Goal: Complete application form

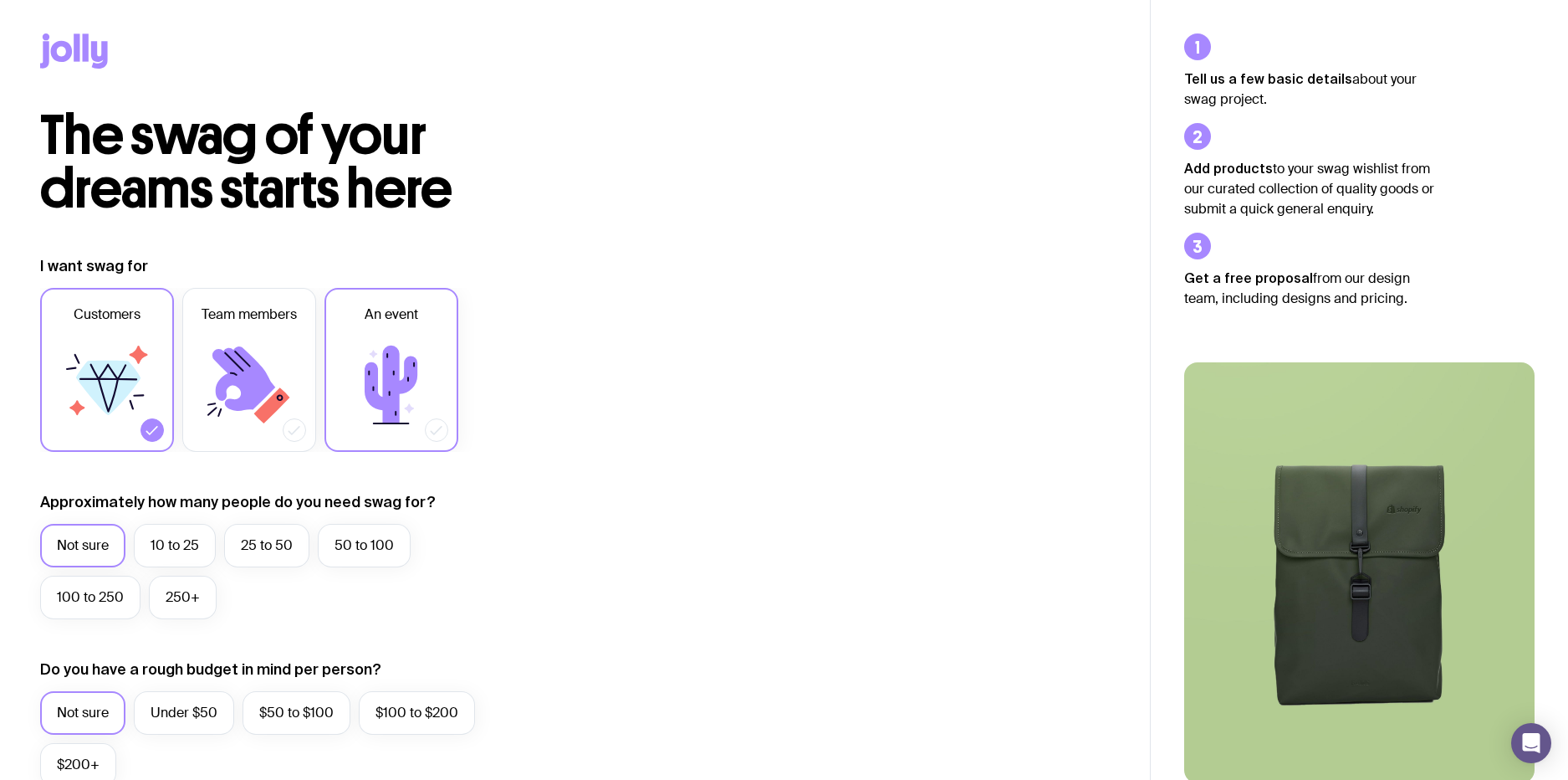
click at [376, 379] on icon at bounding box center [390, 385] width 52 height 78
click at [0, 0] on input "An event" at bounding box center [0, 0] width 0 height 0
click at [131, 380] on icon at bounding box center [108, 386] width 101 height 101
click at [0, 0] on input "Customers" at bounding box center [0, 0] width 0 height 0
click at [119, 390] on icon at bounding box center [108, 388] width 64 height 54
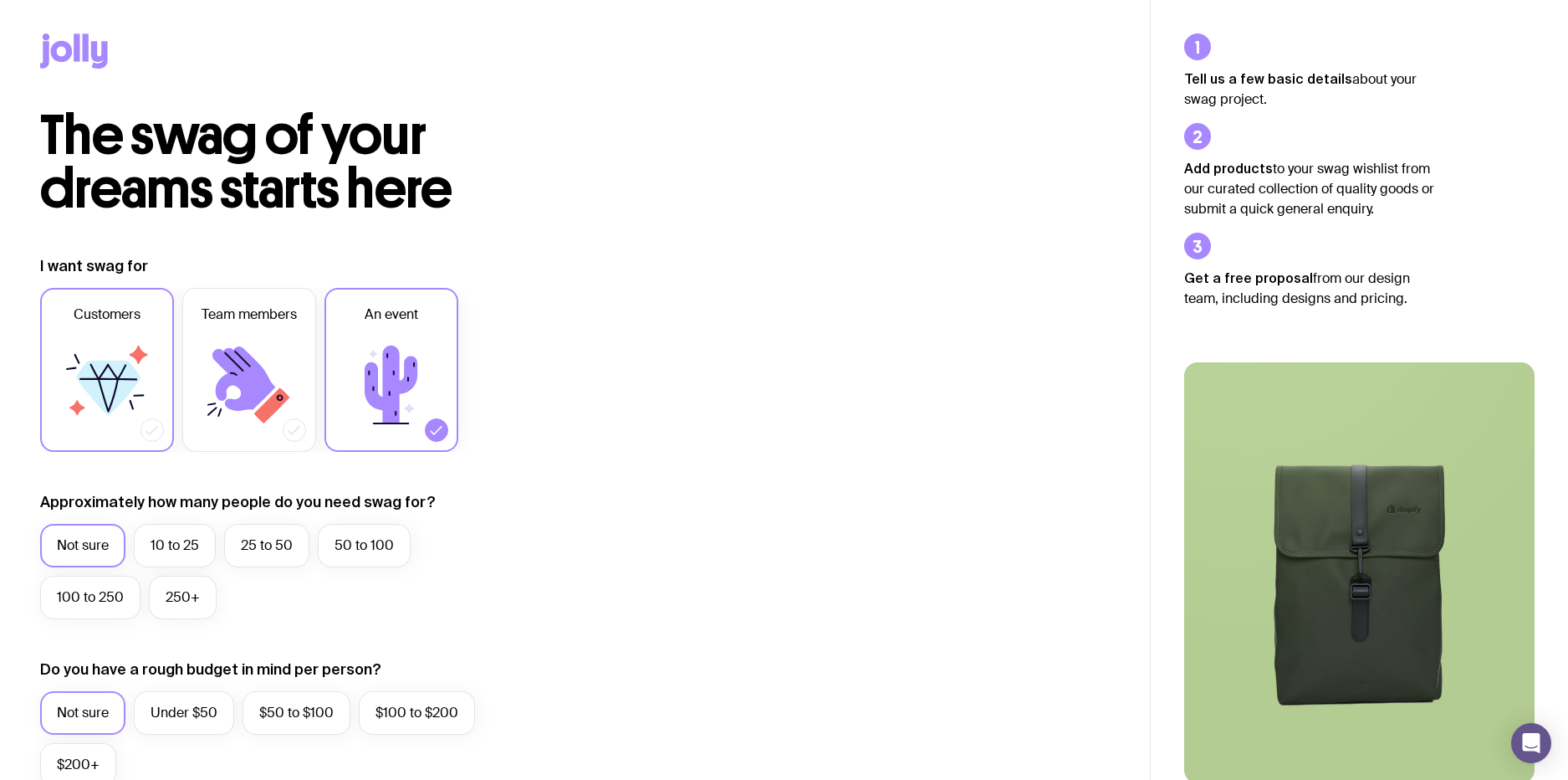
click at [0, 0] on input "Customers" at bounding box center [0, 0] width 0 height 0
click at [394, 400] on icon at bounding box center [390, 385] width 52 height 78
click at [0, 0] on input "An event" at bounding box center [0, 0] width 0 height 0
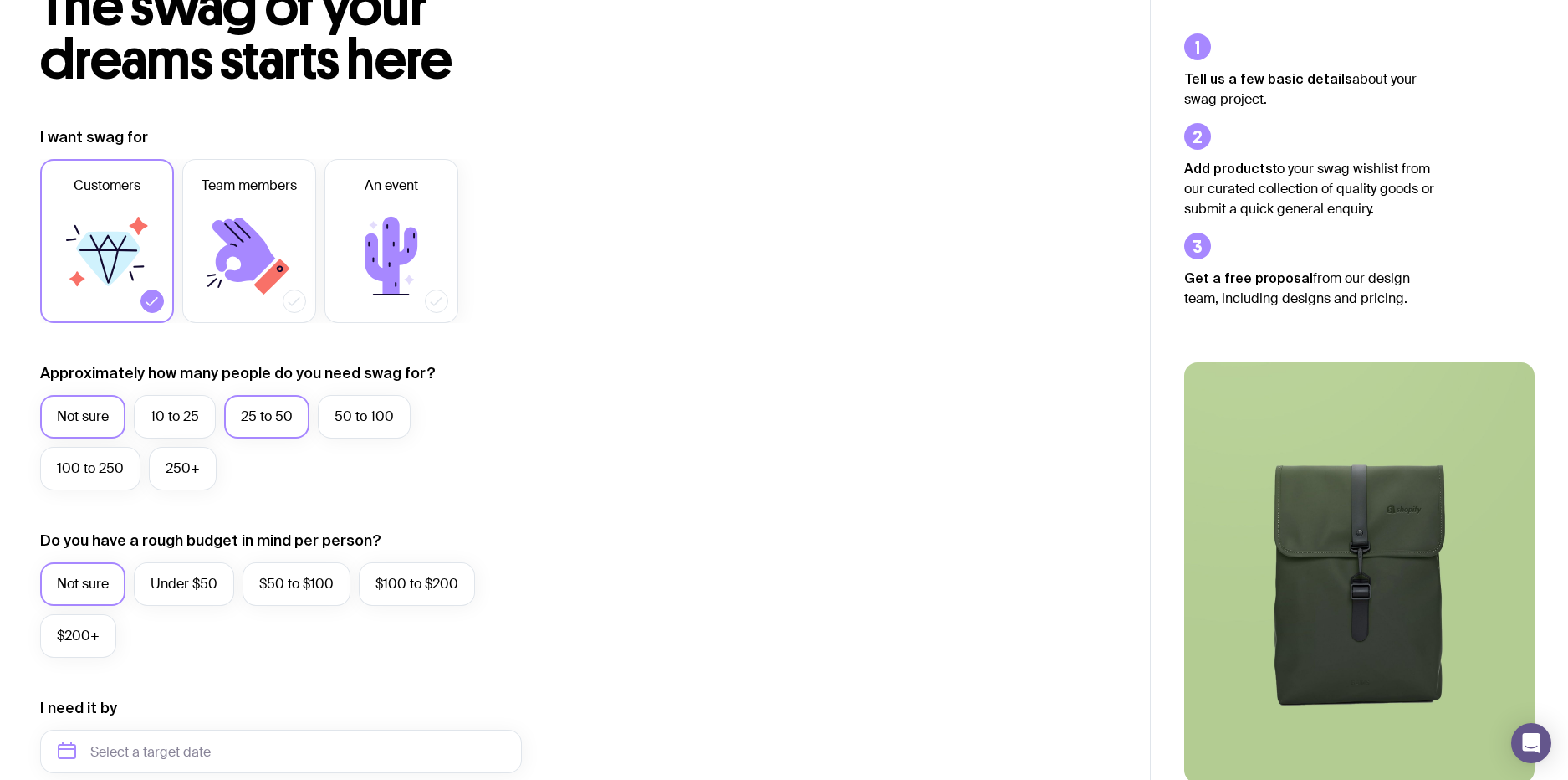
scroll to position [130, 0]
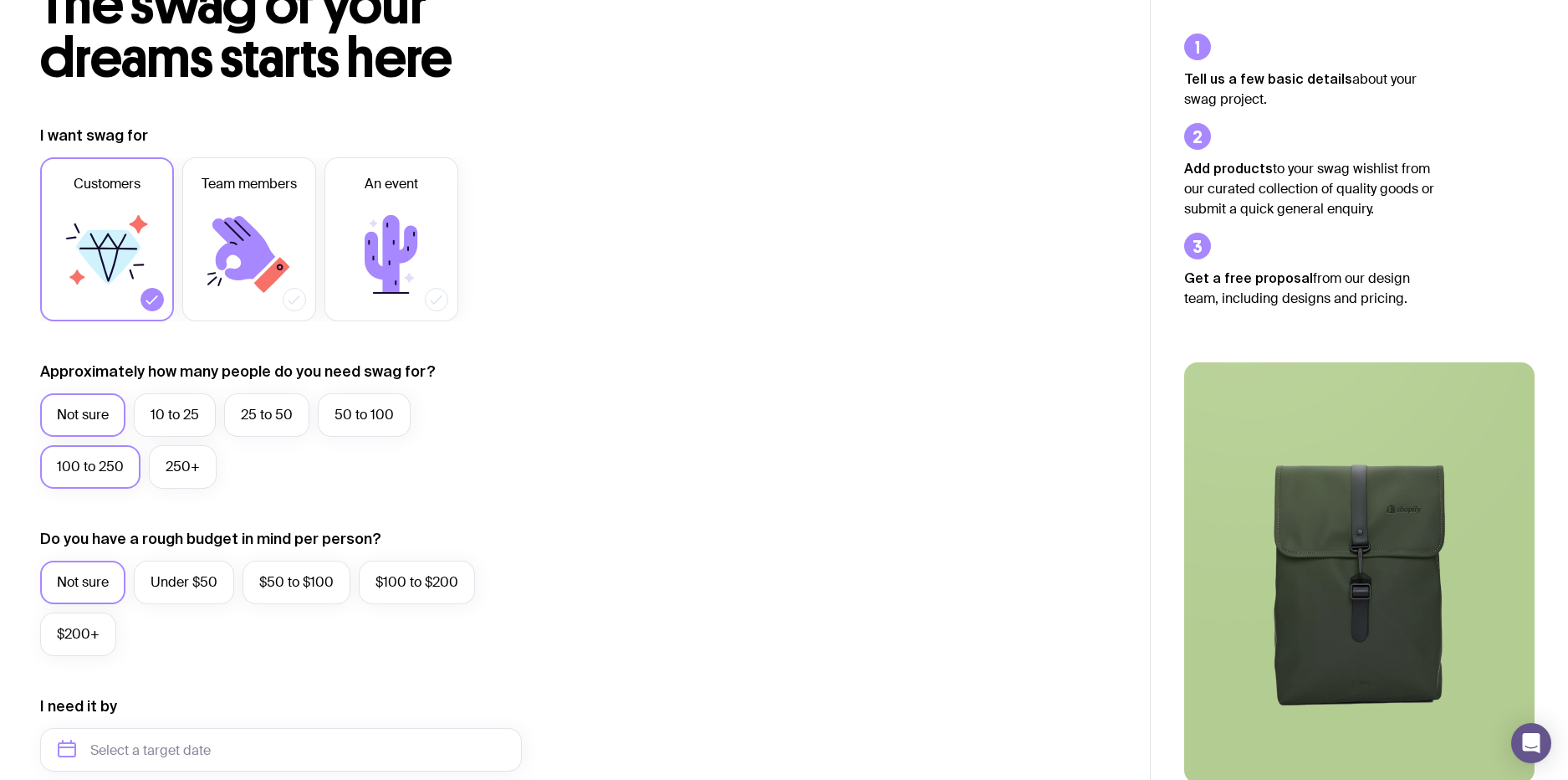
click at [126, 460] on label "100 to 250" at bounding box center [91, 467] width 101 height 43
click at [0, 0] on input "100 to 250" at bounding box center [0, 0] width 0 height 0
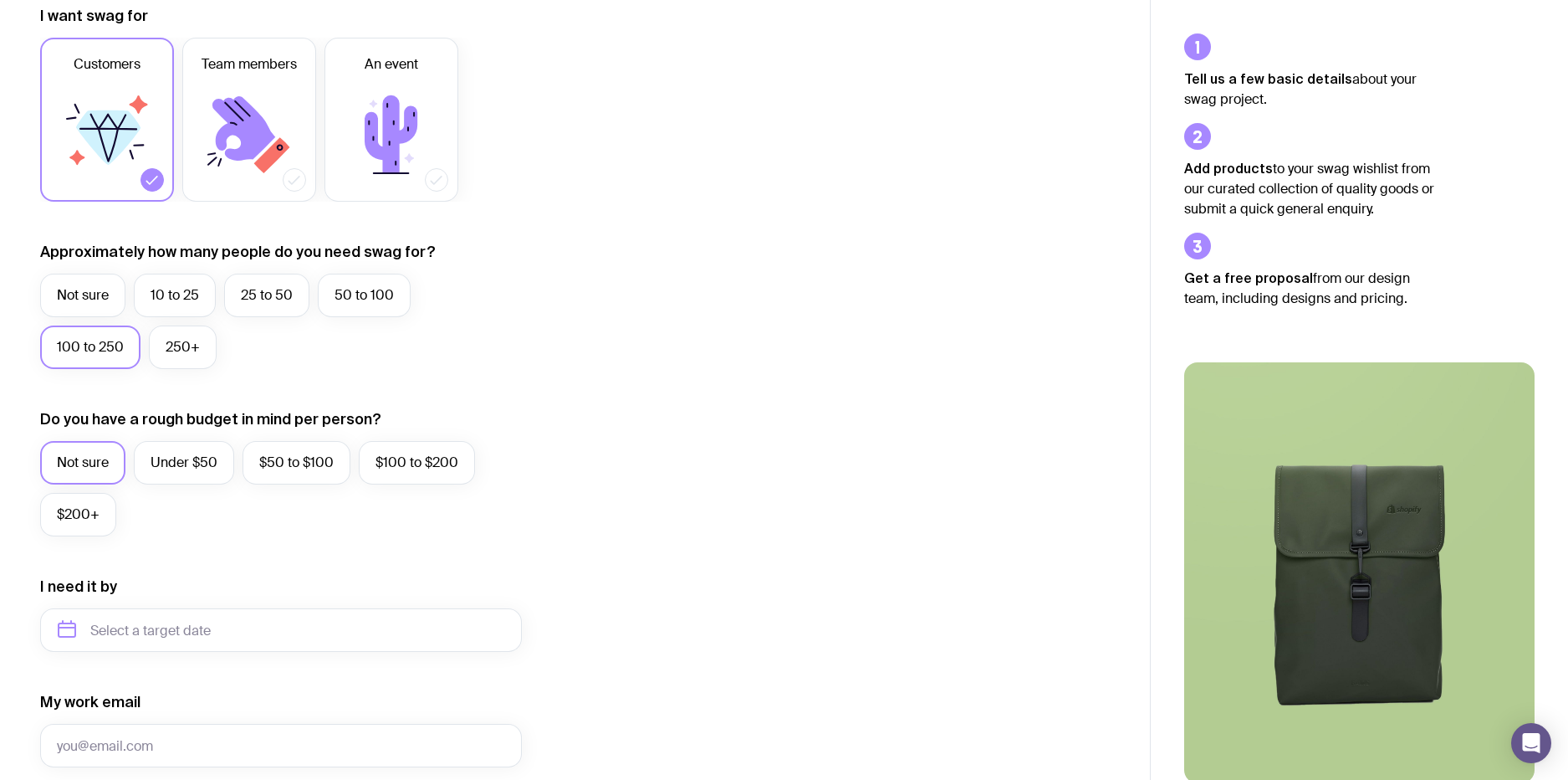
scroll to position [252, 0]
click at [279, 465] on label "$50 to $100" at bounding box center [295, 461] width 108 height 43
click at [0, 0] on input "$50 to $100" at bounding box center [0, 0] width 0 height 0
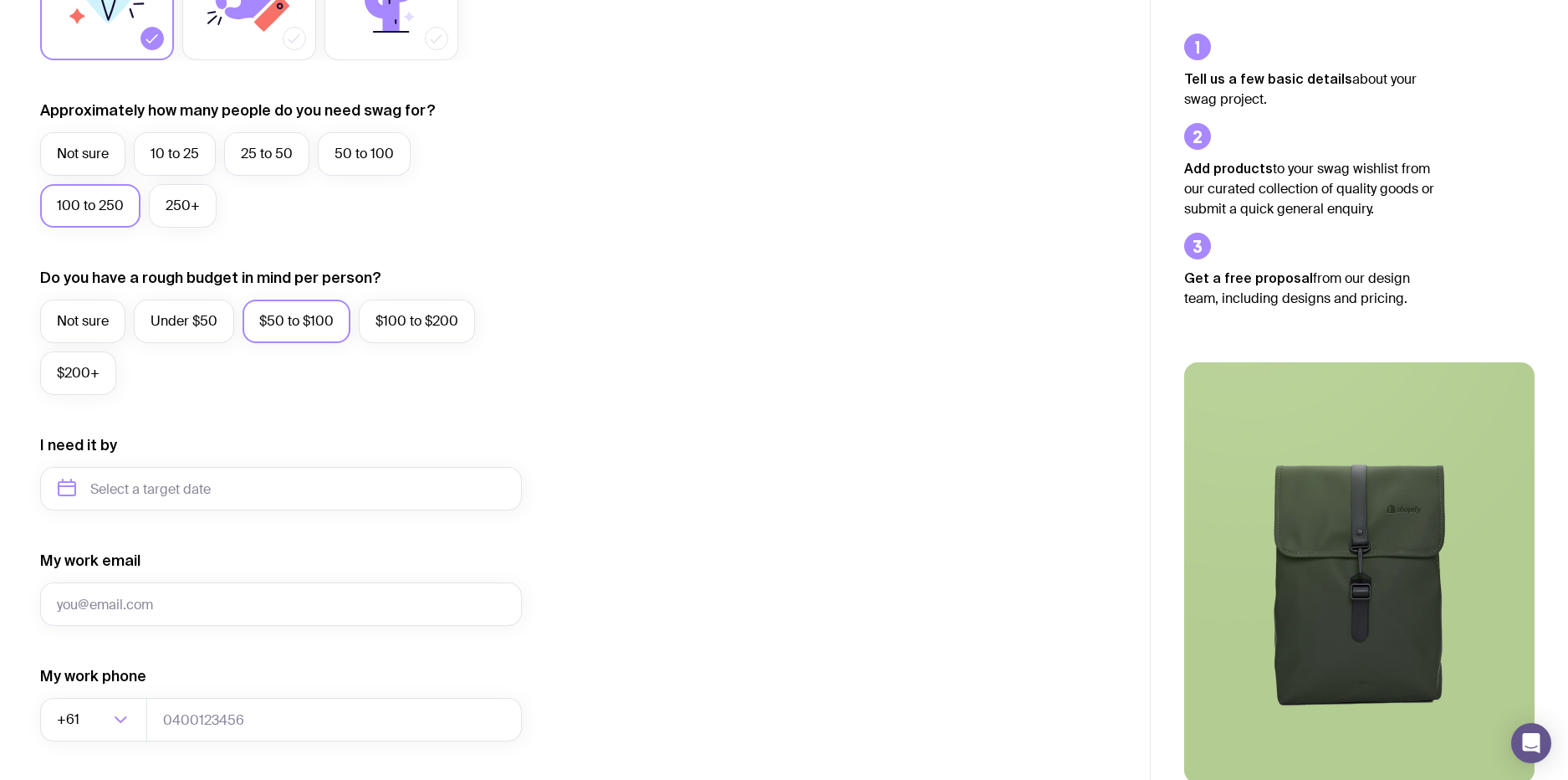
scroll to position [460, 0]
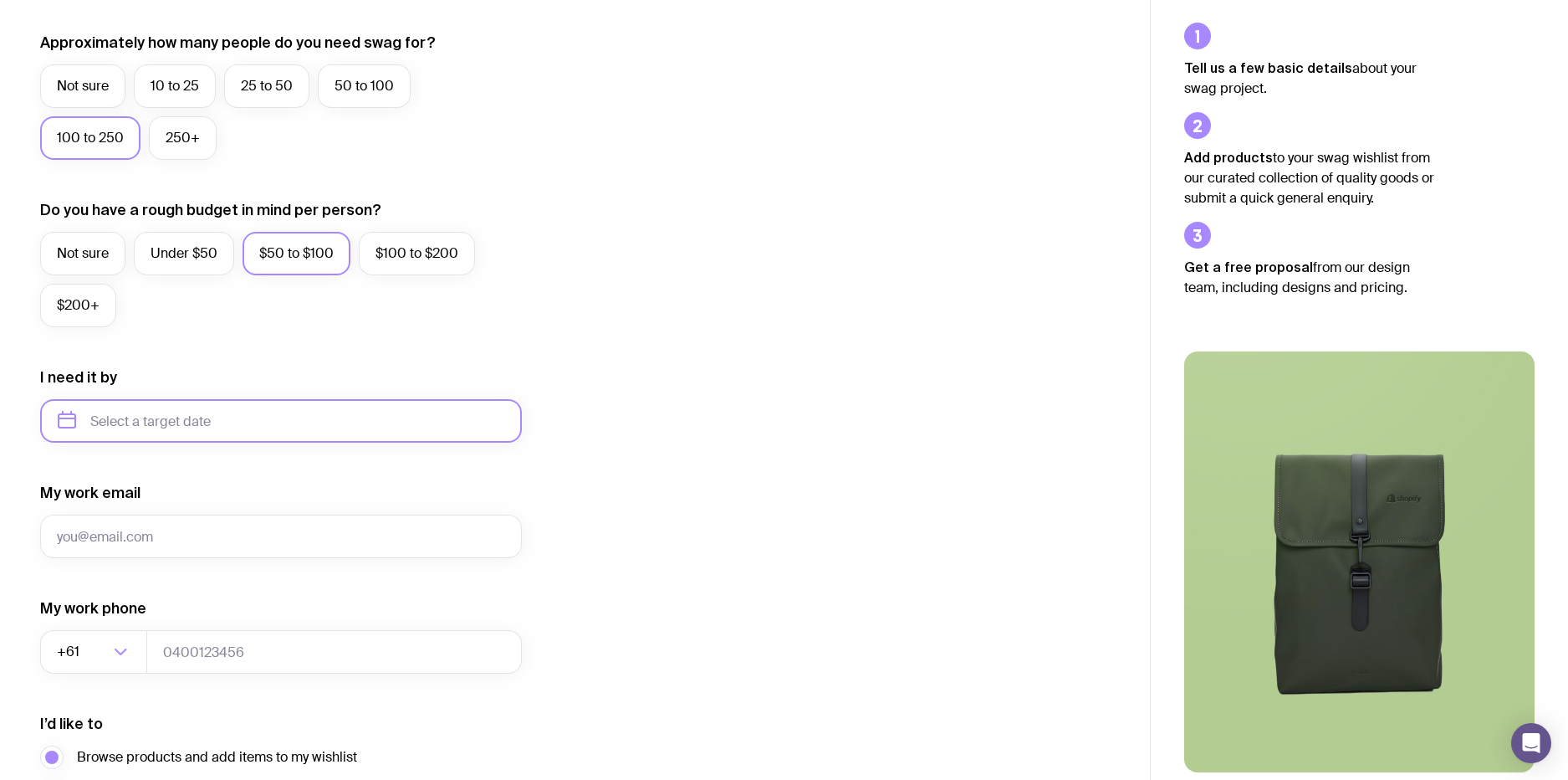
click at [197, 433] on input "text" at bounding box center [281, 421] width 481 height 43
click at [161, 636] on button "Nov" at bounding box center [147, 627] width 61 height 34
click at [234, 411] on input "[DATE]" at bounding box center [281, 421] width 481 height 43
click at [231, 625] on button "Dec" at bounding box center [215, 627] width 61 height 34
type input "[DATE]"
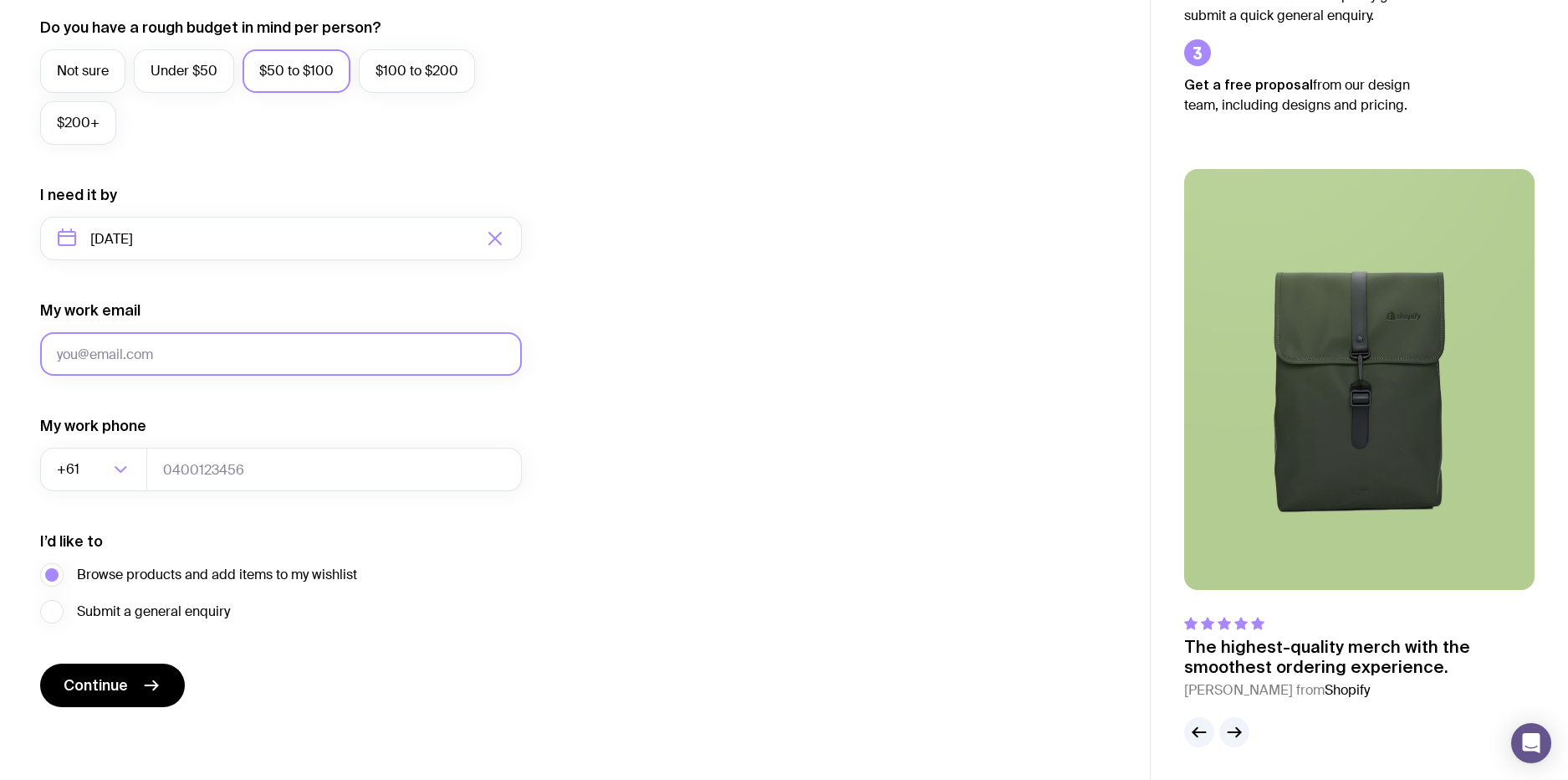
scroll to position [643, 0]
click at [207, 356] on input "My work email" at bounding box center [281, 353] width 481 height 43
type input "[EMAIL_ADDRESS][DOMAIN_NAME]"
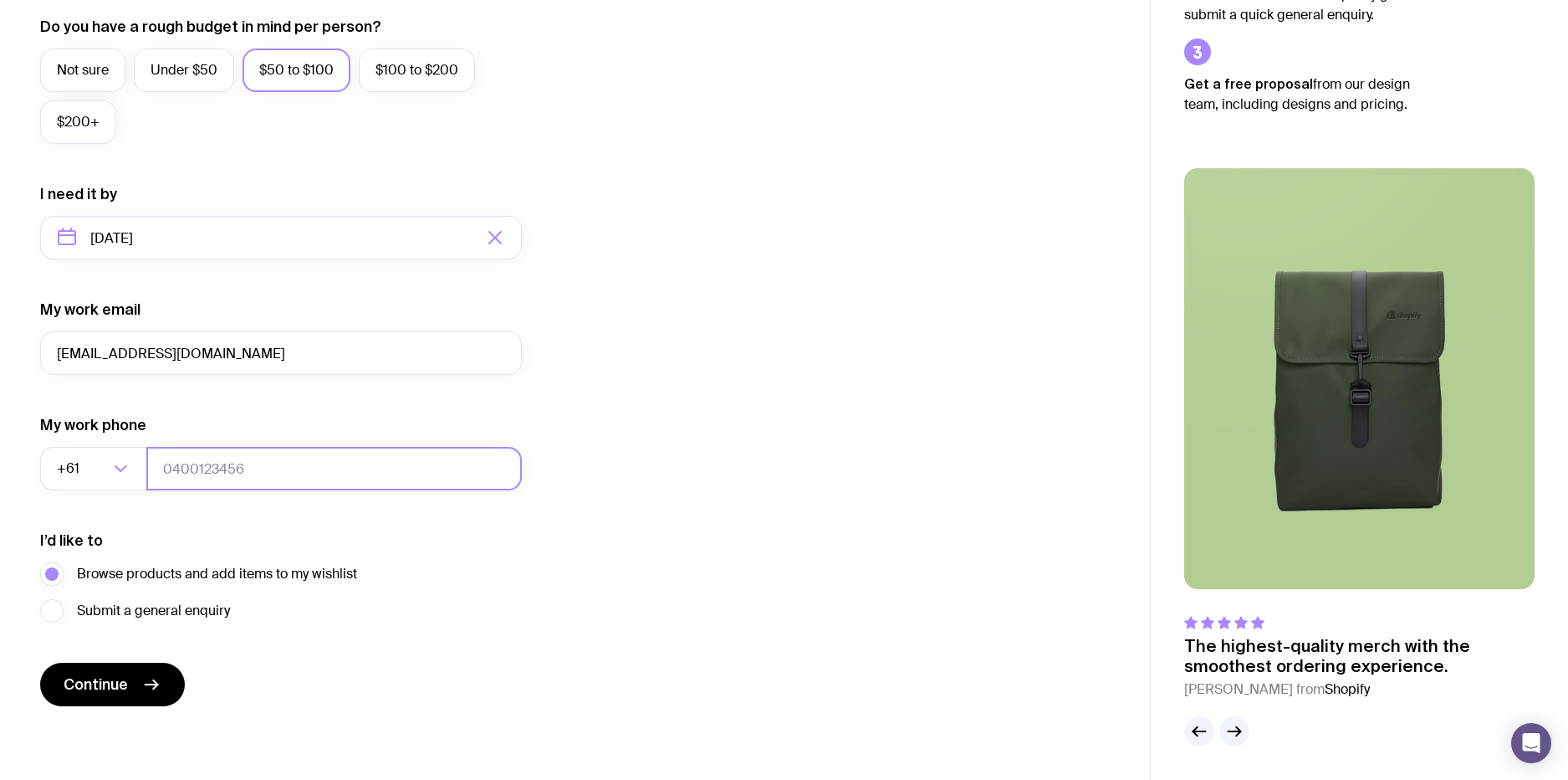
click at [228, 471] on input "tel" at bounding box center [334, 469] width 375 height 43
type input "0475448732"
click at [299, 649] on form "I want swag for Customers Team members An event Approximately how many people d…" at bounding box center [281, 159] width 481 height 1092
click at [102, 676] on span "Continue" at bounding box center [95, 684] width 64 height 20
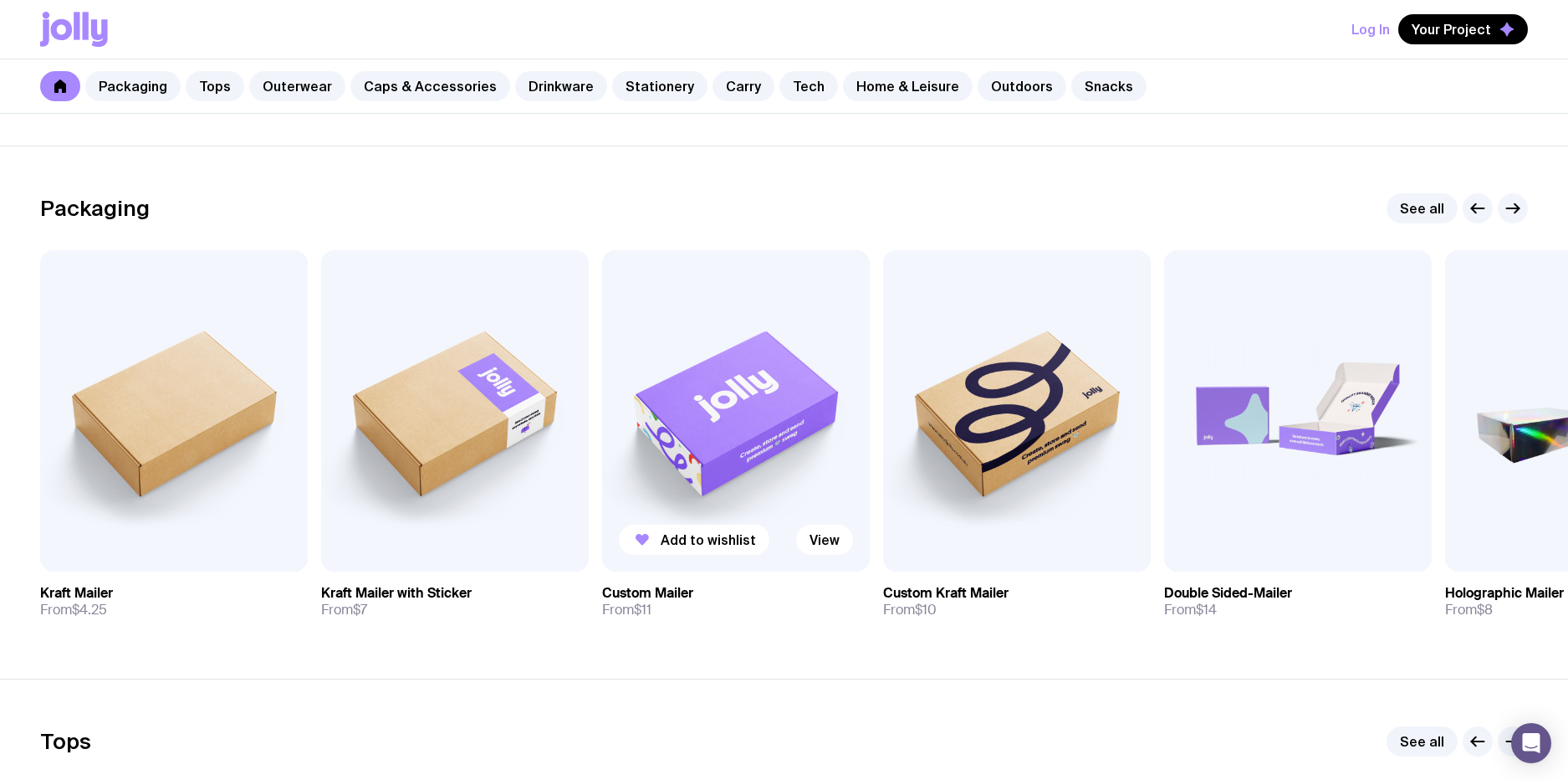
scroll to position [136, 0]
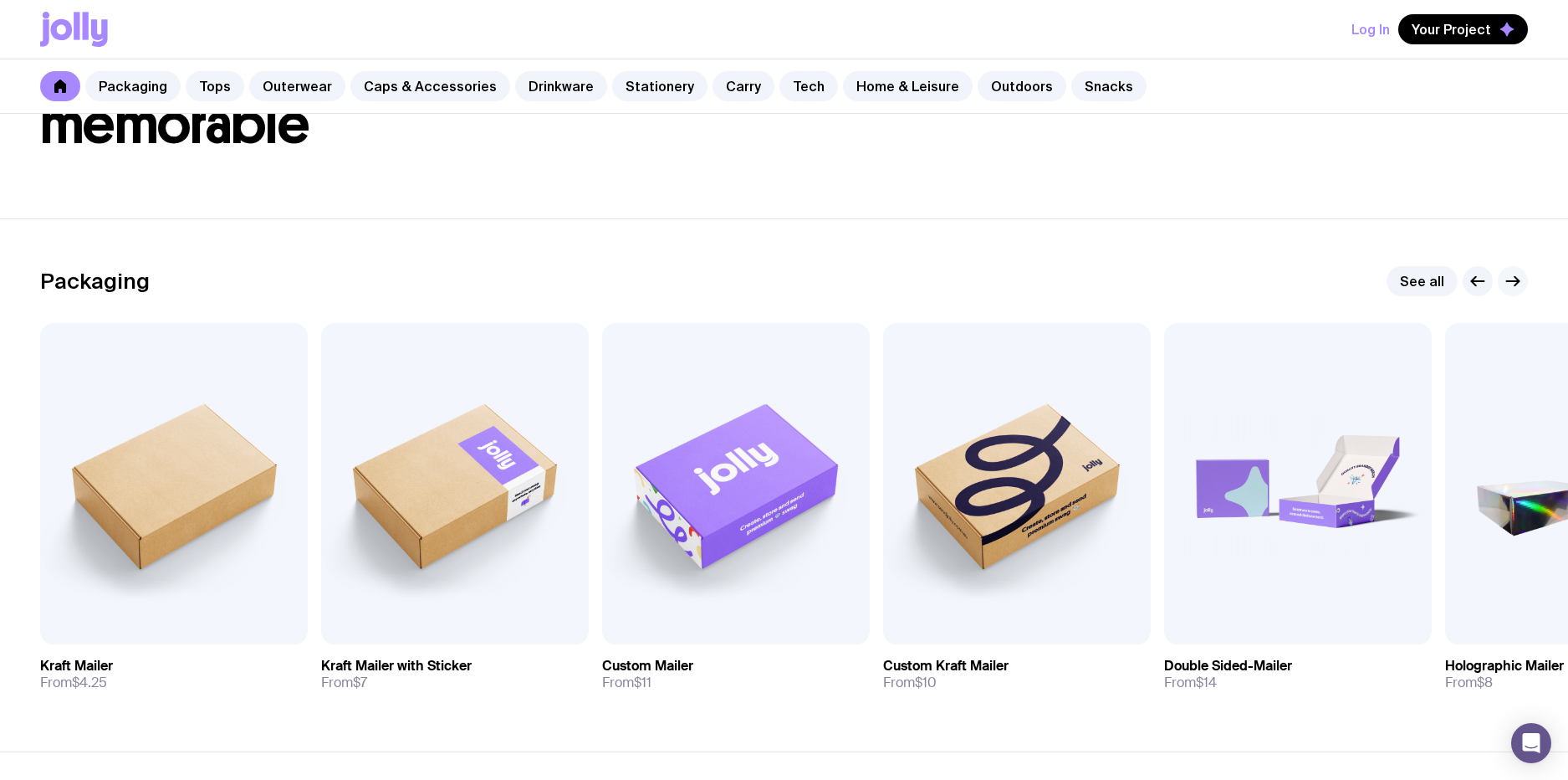
click at [1515, 285] on icon "button" at bounding box center [1517, 281] width 4 height 9
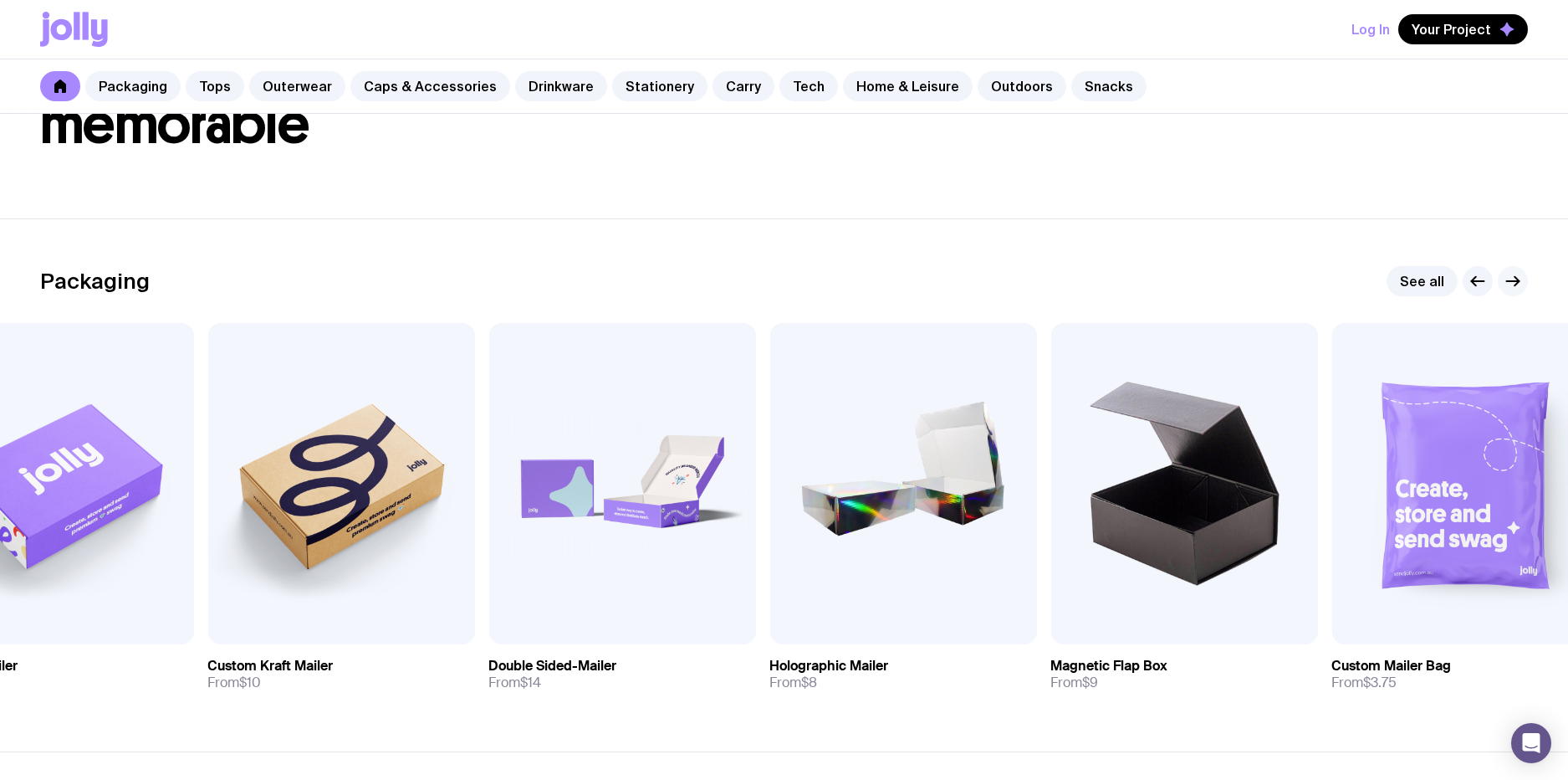
click at [1515, 285] on icon "button" at bounding box center [1517, 281] width 4 height 9
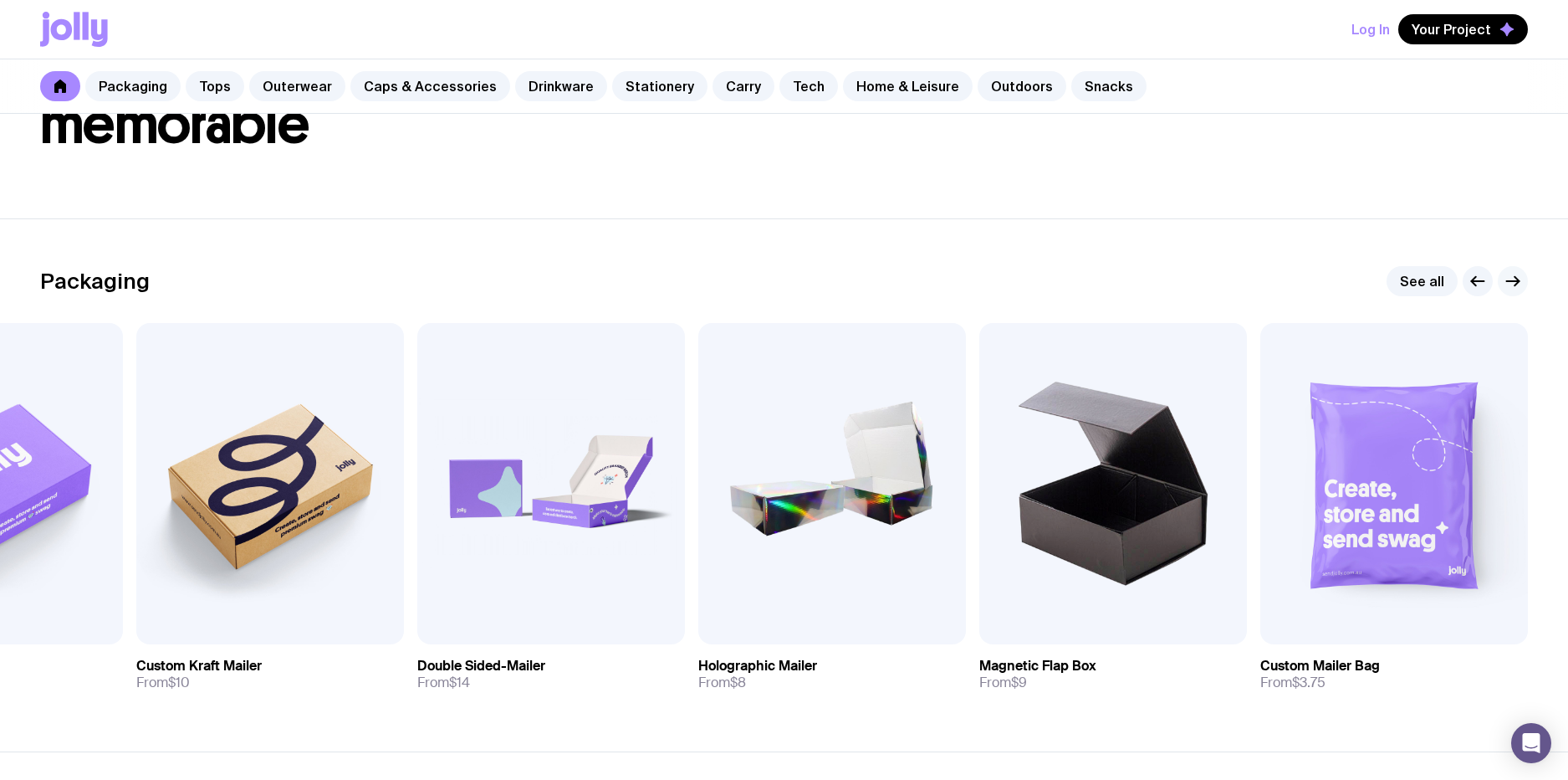
click at [1515, 285] on icon "button" at bounding box center [1517, 281] width 4 height 9
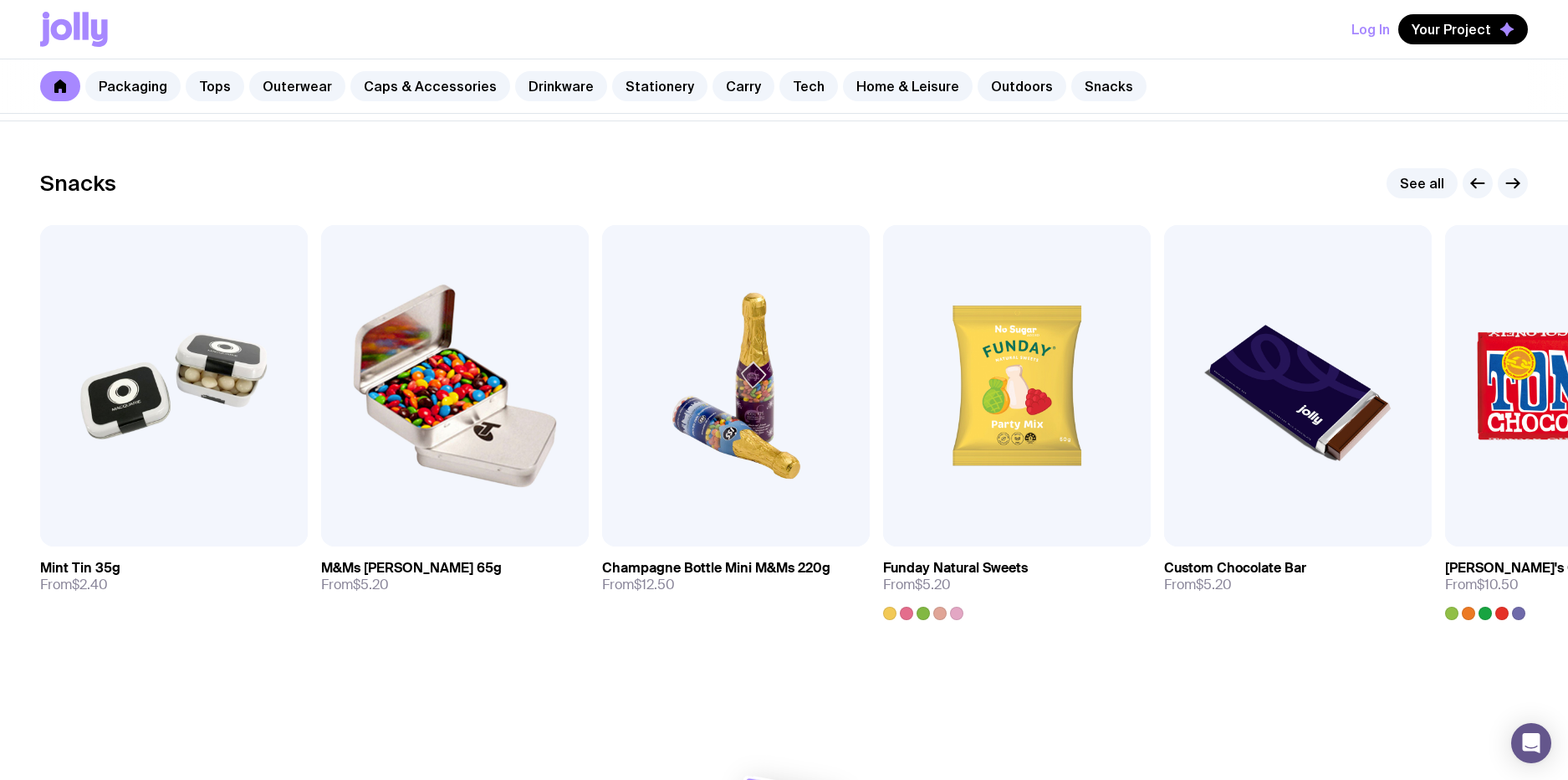
scroll to position [5689, 0]
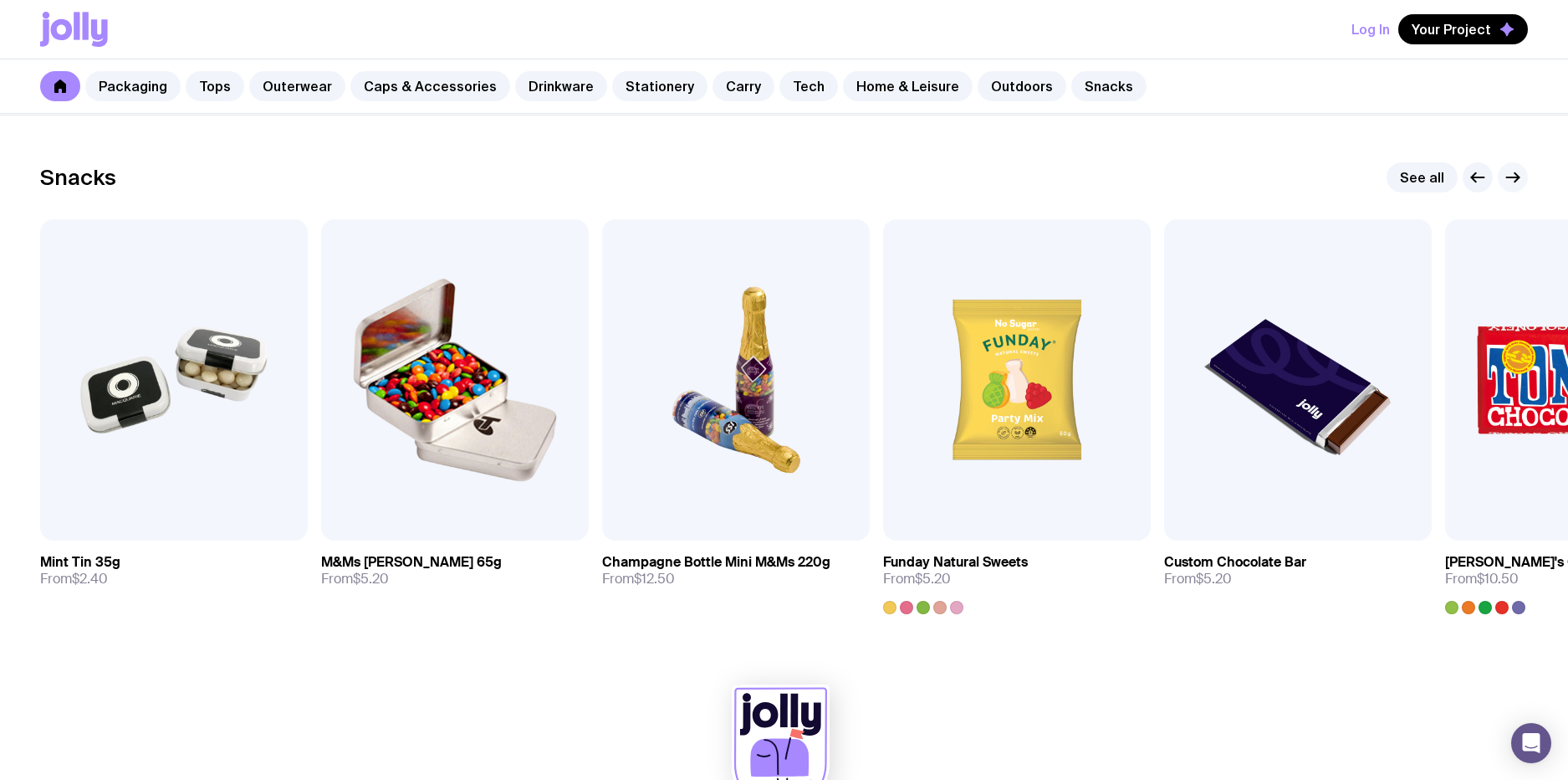
click at [1519, 178] on icon "button" at bounding box center [1513, 177] width 20 height 20
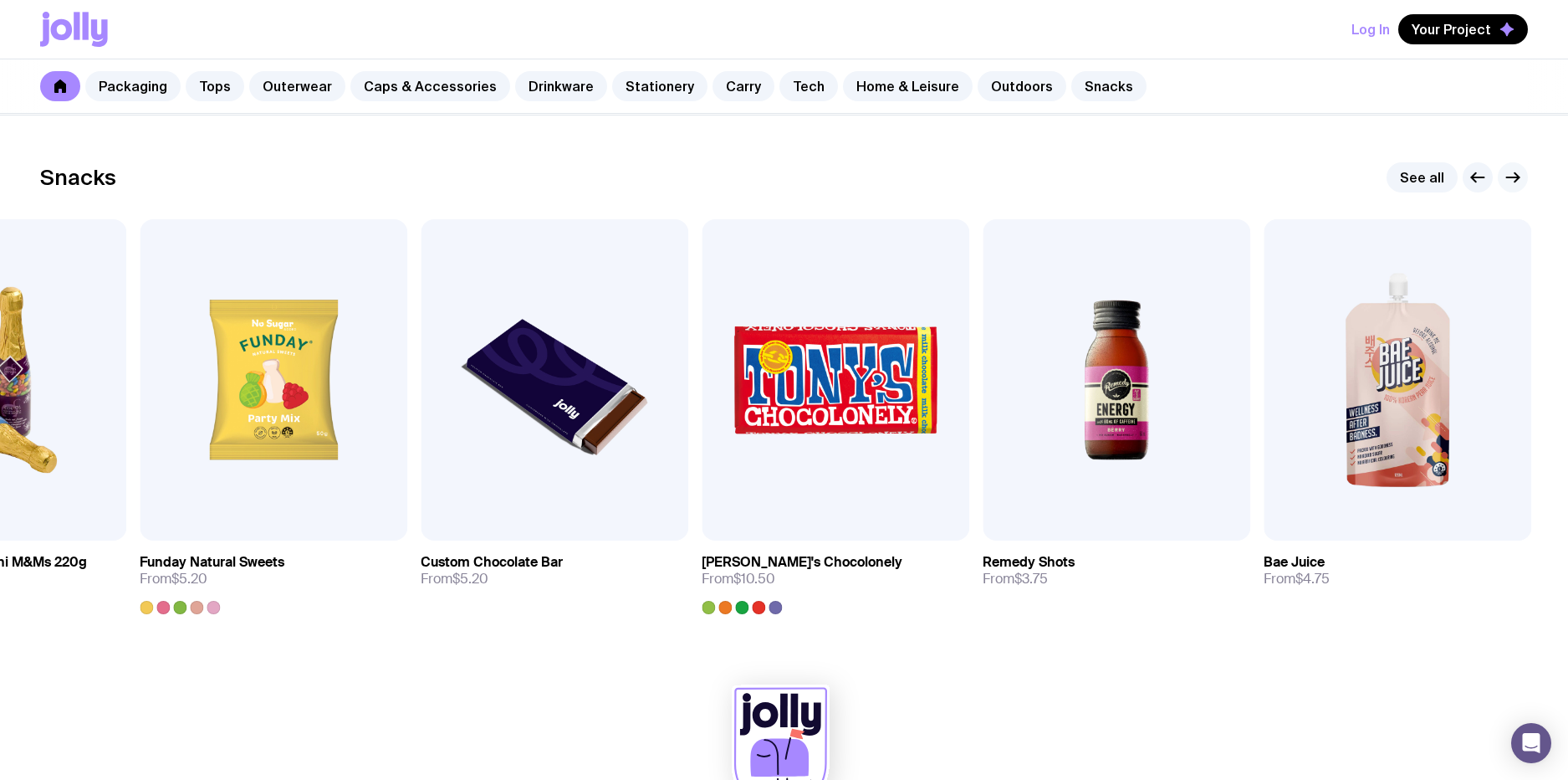
click at [1519, 178] on icon "button" at bounding box center [1513, 177] width 20 height 20
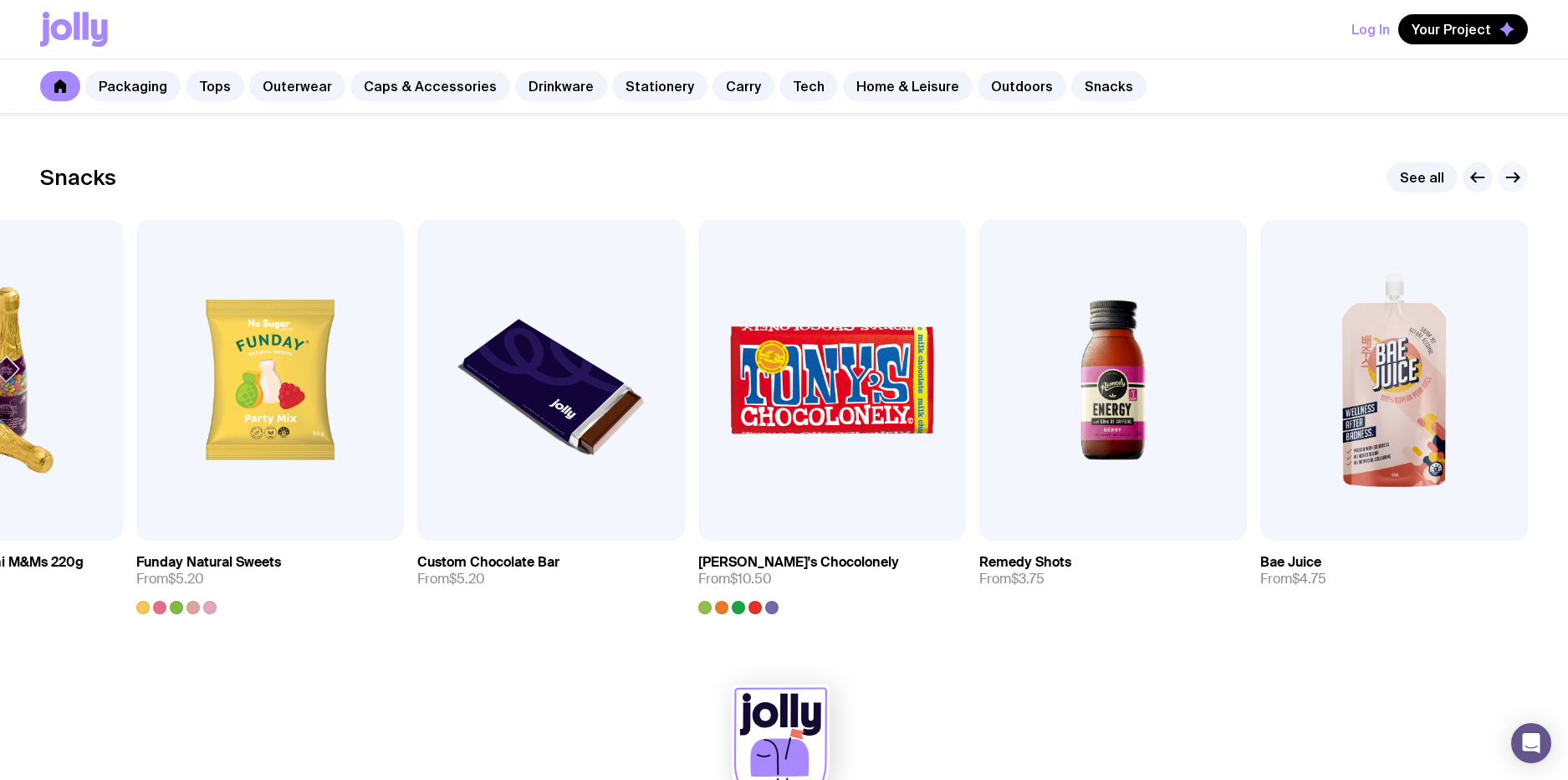
click at [1519, 178] on icon "button" at bounding box center [1513, 177] width 20 height 20
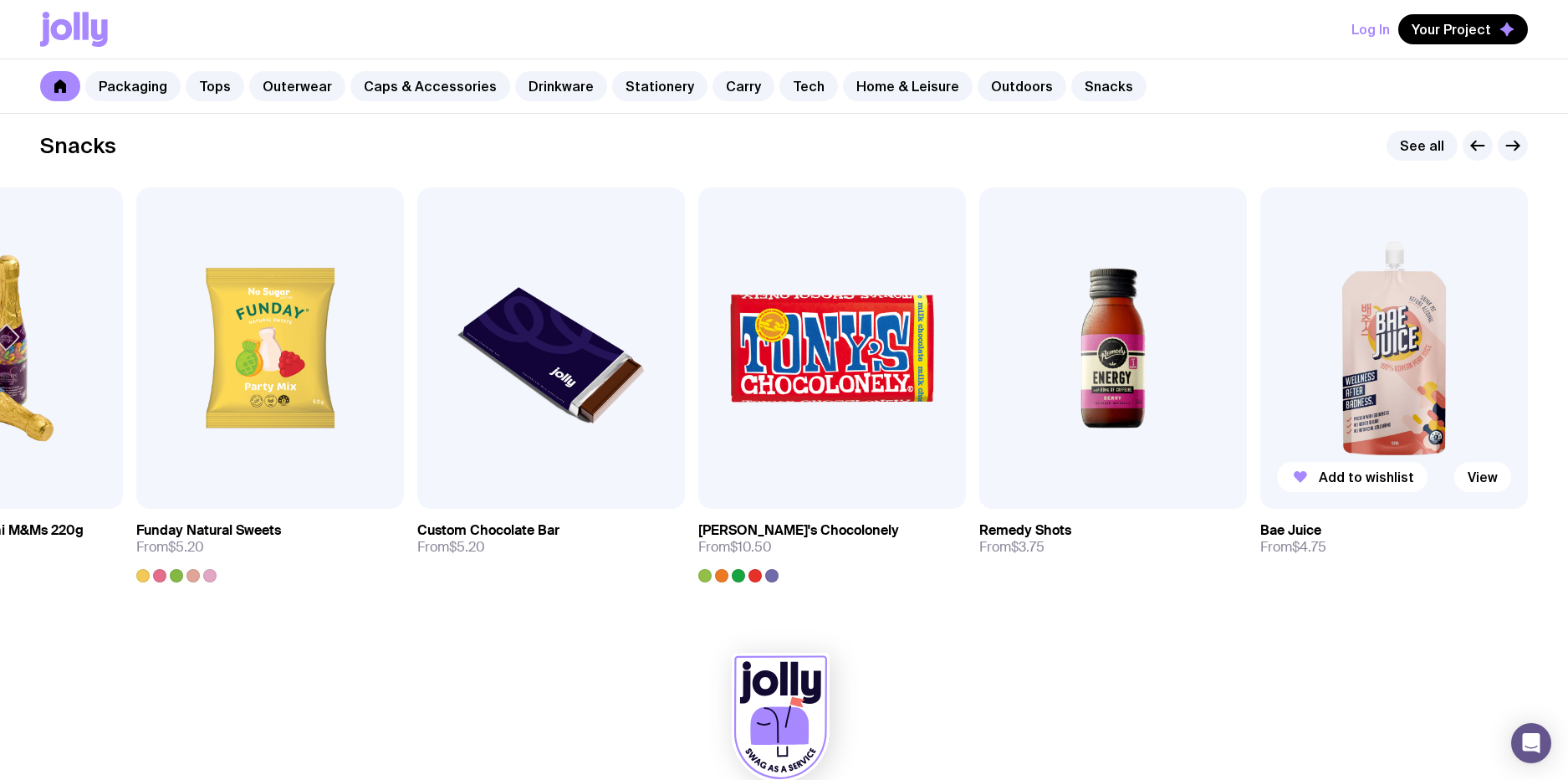
scroll to position [5755, 0]
